Goal: Task Accomplishment & Management: Use online tool/utility

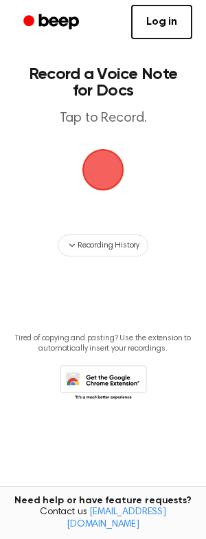
click at [100, 178] on span "button" at bounding box center [103, 170] width 39 height 39
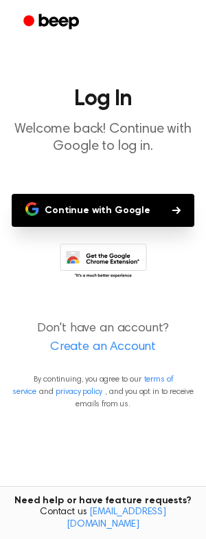
click at [116, 212] on button "Continue with Google" at bounding box center [103, 210] width 183 height 33
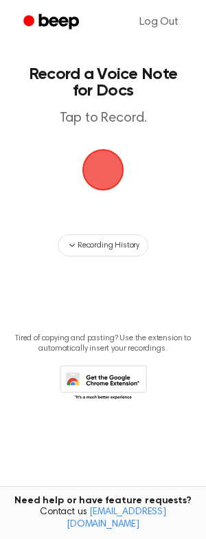
click at [93, 165] on span "button" at bounding box center [103, 170] width 39 height 39
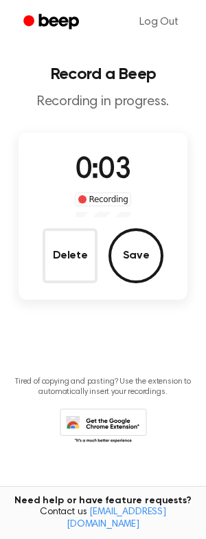
click at [143, 260] on button "Save" at bounding box center [136, 255] width 55 height 55
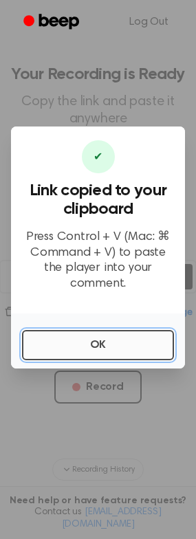
click at [114, 339] on button "OK" at bounding box center [98, 345] width 152 height 30
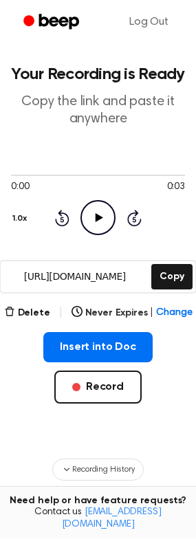
click at [96, 219] on icon at bounding box center [100, 217] width 8 height 9
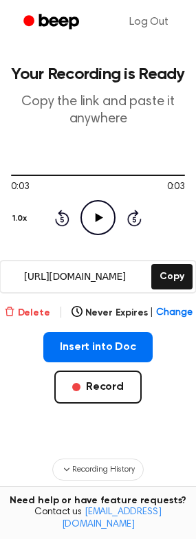
click at [12, 309] on icon "button" at bounding box center [9, 311] width 11 height 11
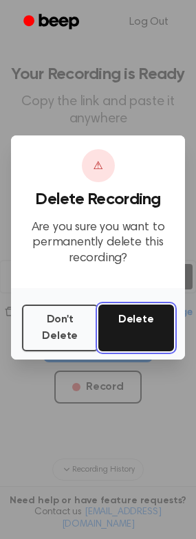
click at [137, 325] on button "Delete" at bounding box center [136, 328] width 76 height 47
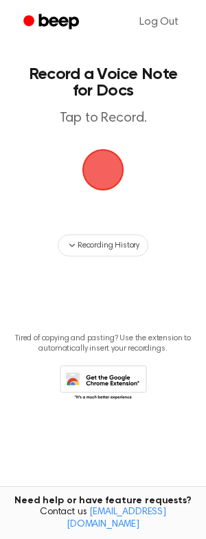
click at [97, 168] on span "button" at bounding box center [103, 169] width 77 height 77
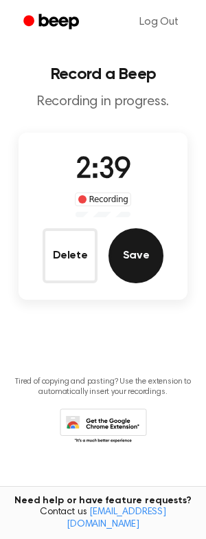
click at [151, 248] on button "Save" at bounding box center [136, 255] width 55 height 55
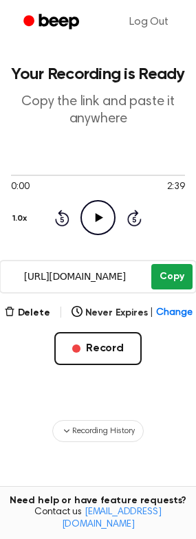
click at [172, 279] on button "Copy" at bounding box center [171, 276] width 41 height 25
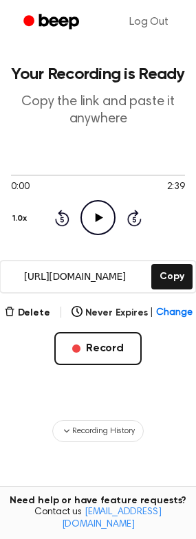
click at [91, 213] on icon "Play Audio" at bounding box center [98, 217] width 35 height 35
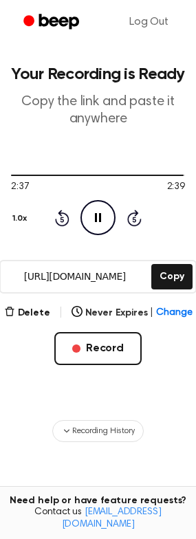
drag, startPoint x: 99, startPoint y: 215, endPoint x: -111, endPoint y: 256, distance: 214.6
click at [0, 256] on html "Log Out Your Recording is Ready Copy the link and paste it anywhere 2:37 2:39 1…" at bounding box center [98, 336] width 196 height 672
click at [103, 216] on icon "Play Audio" at bounding box center [98, 217] width 35 height 35
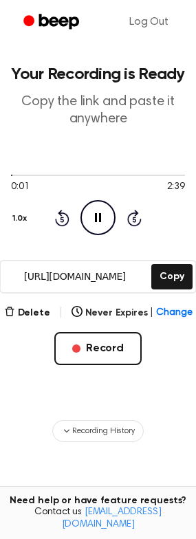
click at [99, 214] on icon at bounding box center [98, 217] width 6 height 9
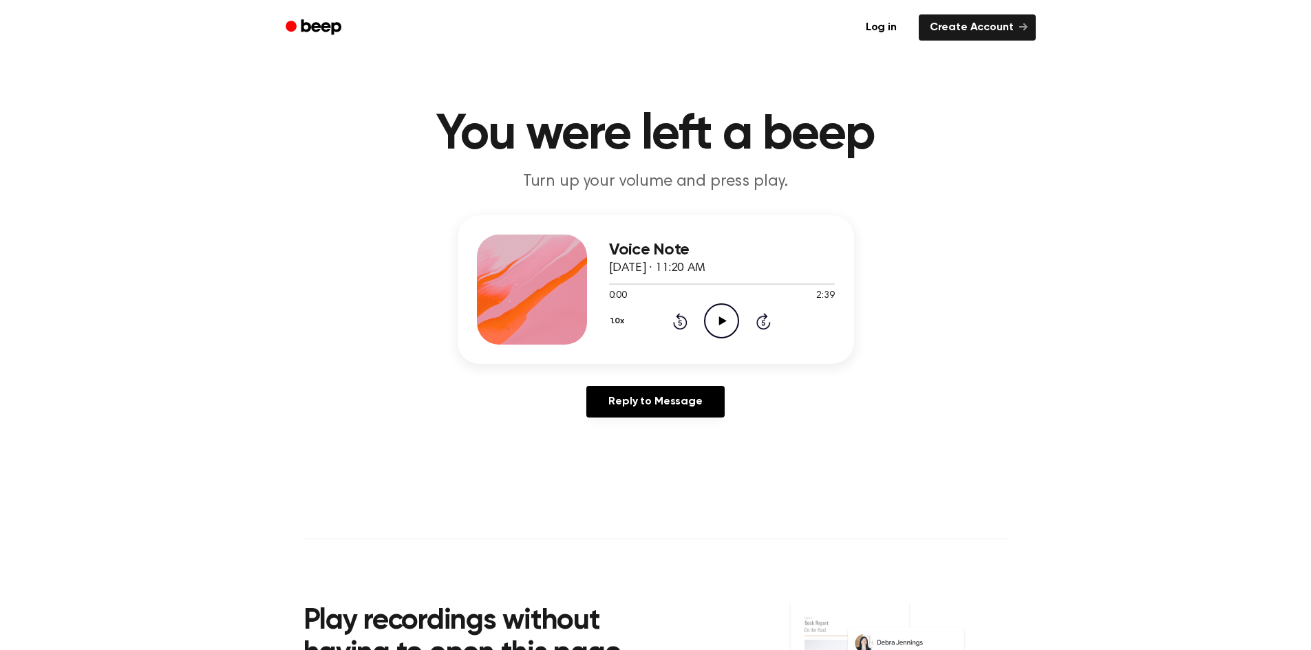
click at [714, 317] on icon "Play Audio" at bounding box center [721, 320] width 35 height 35
drag, startPoint x: 716, startPoint y: 322, endPoint x: 604, endPoint y: 192, distance: 171.3
click at [716, 322] on icon "Pause Audio" at bounding box center [721, 320] width 35 height 35
